Goal: Information Seeking & Learning: Learn about a topic

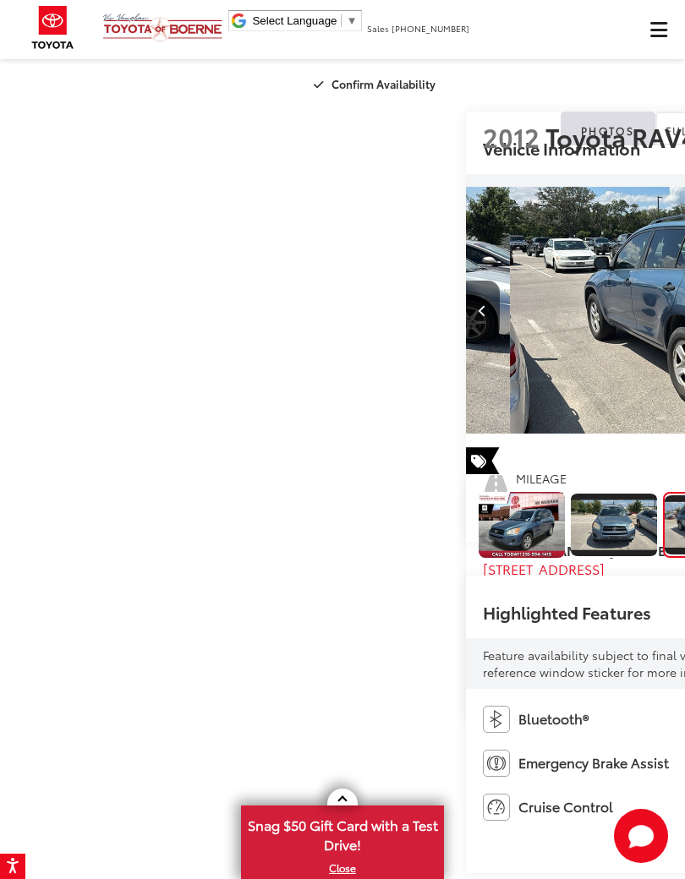
scroll to position [0, 1369]
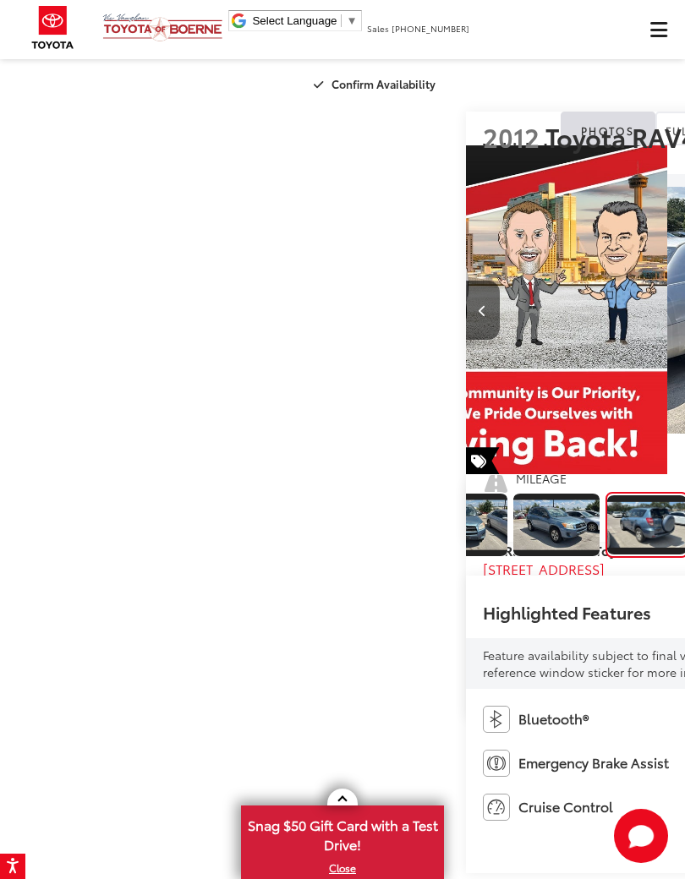
scroll to position [0, 2054]
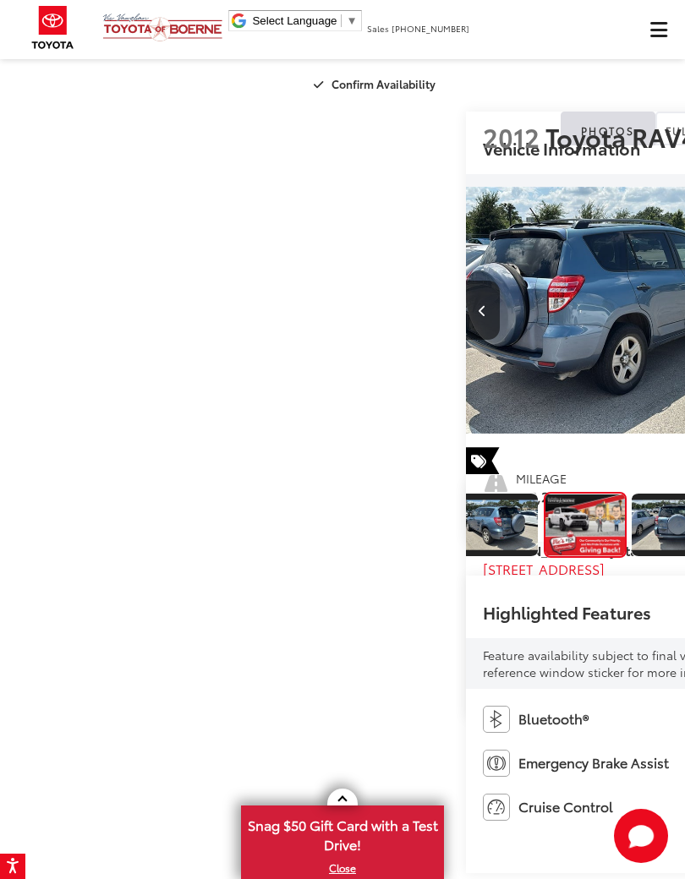
scroll to position [0, 2739]
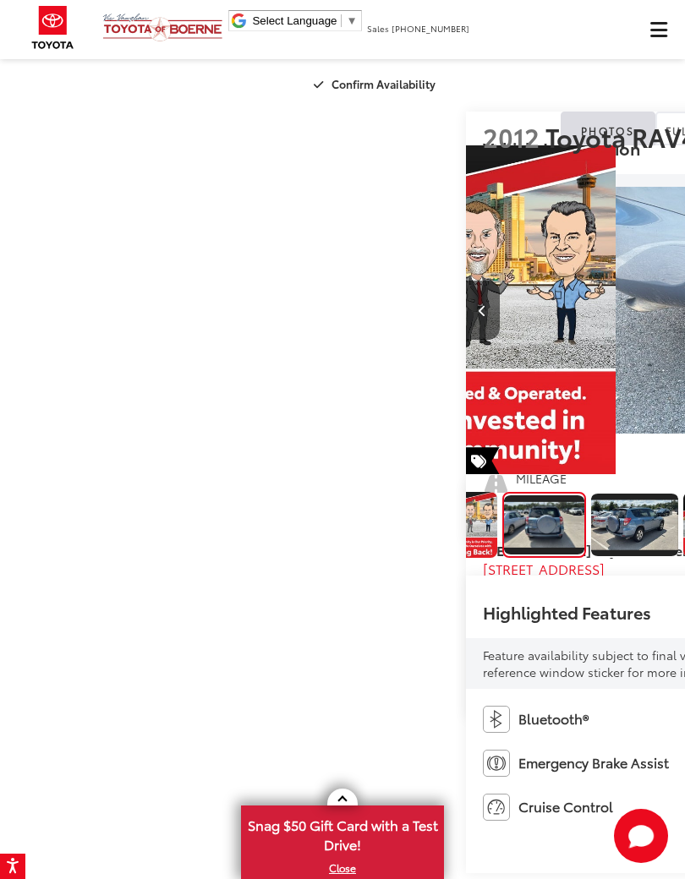
scroll to position [0, 3423]
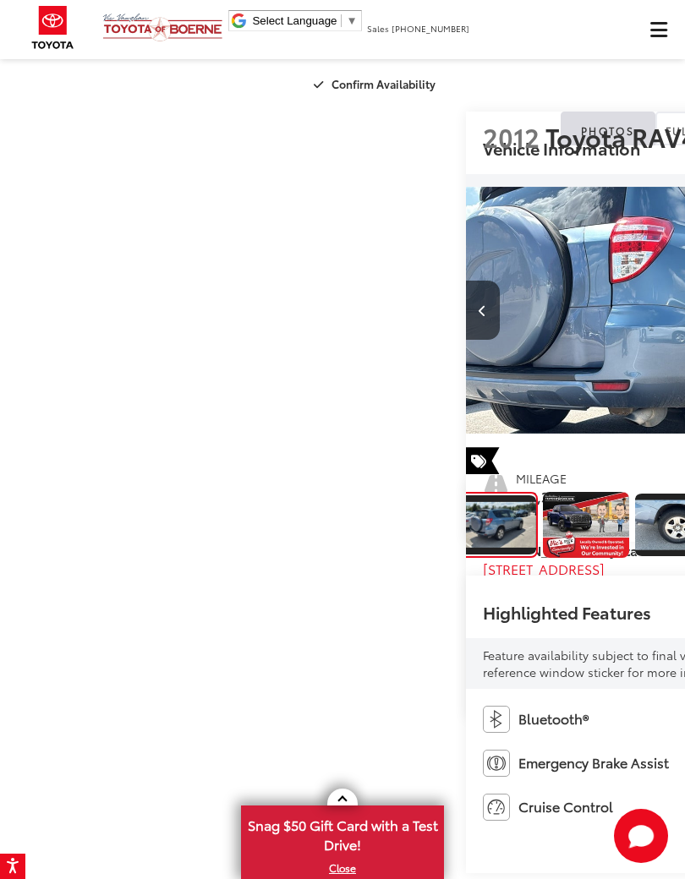
scroll to position [0, 4108]
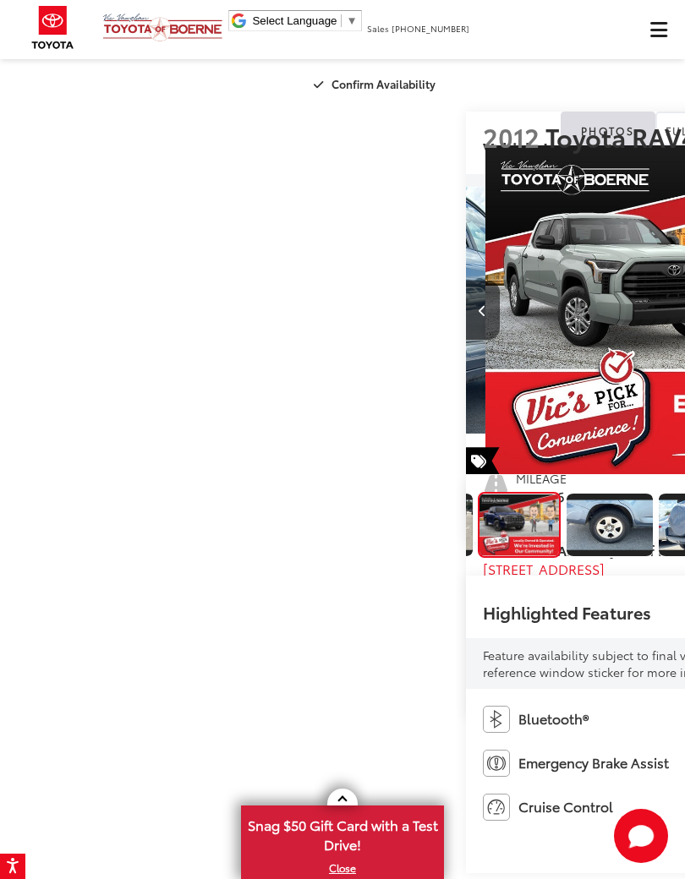
scroll to position [0, 0]
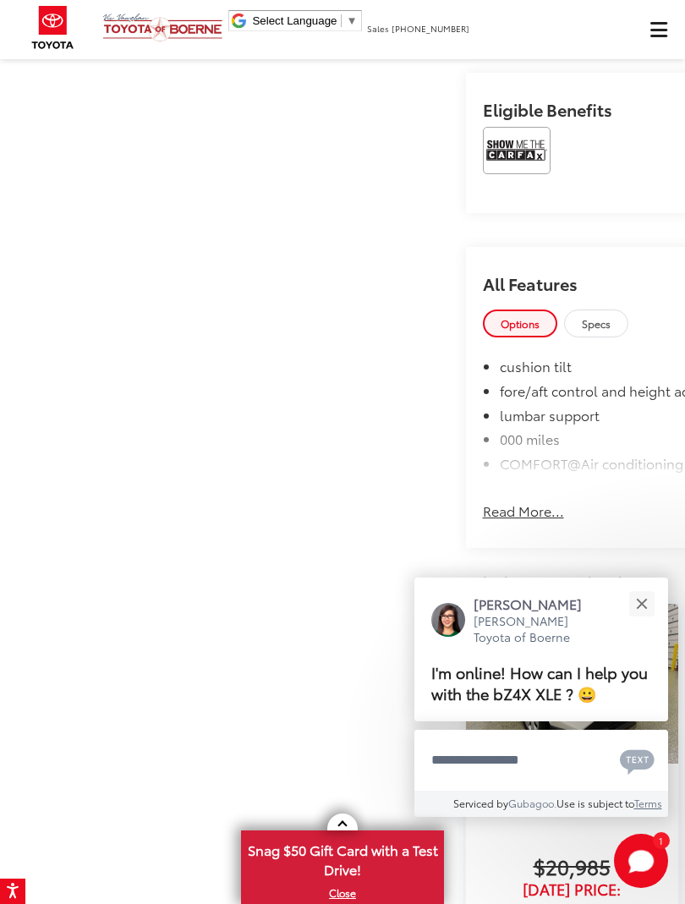
scroll to position [909, 0]
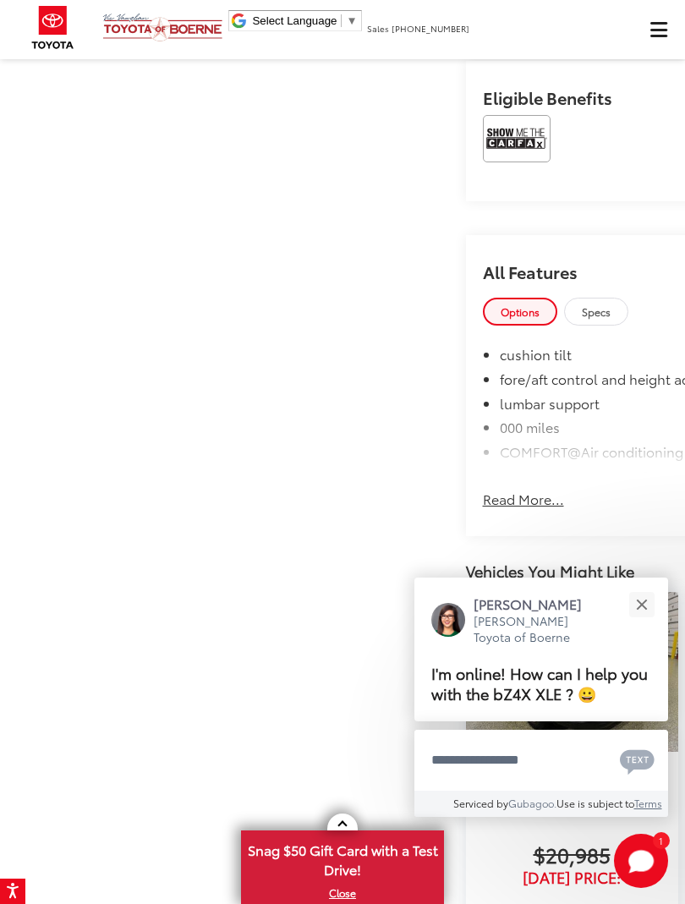
click at [657, 608] on button "Close" at bounding box center [641, 604] width 36 height 36
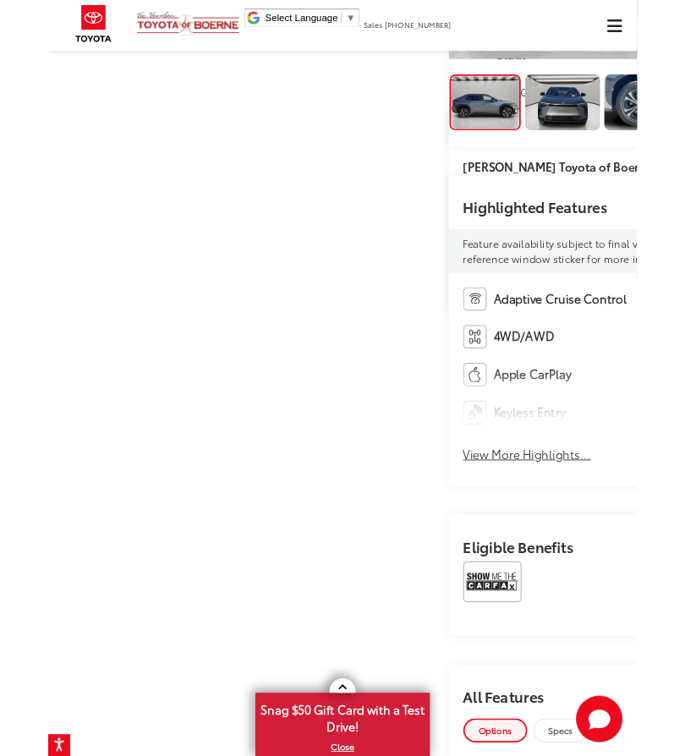
scroll to position [369, 0]
